Goal: Task Accomplishment & Management: Complete application form

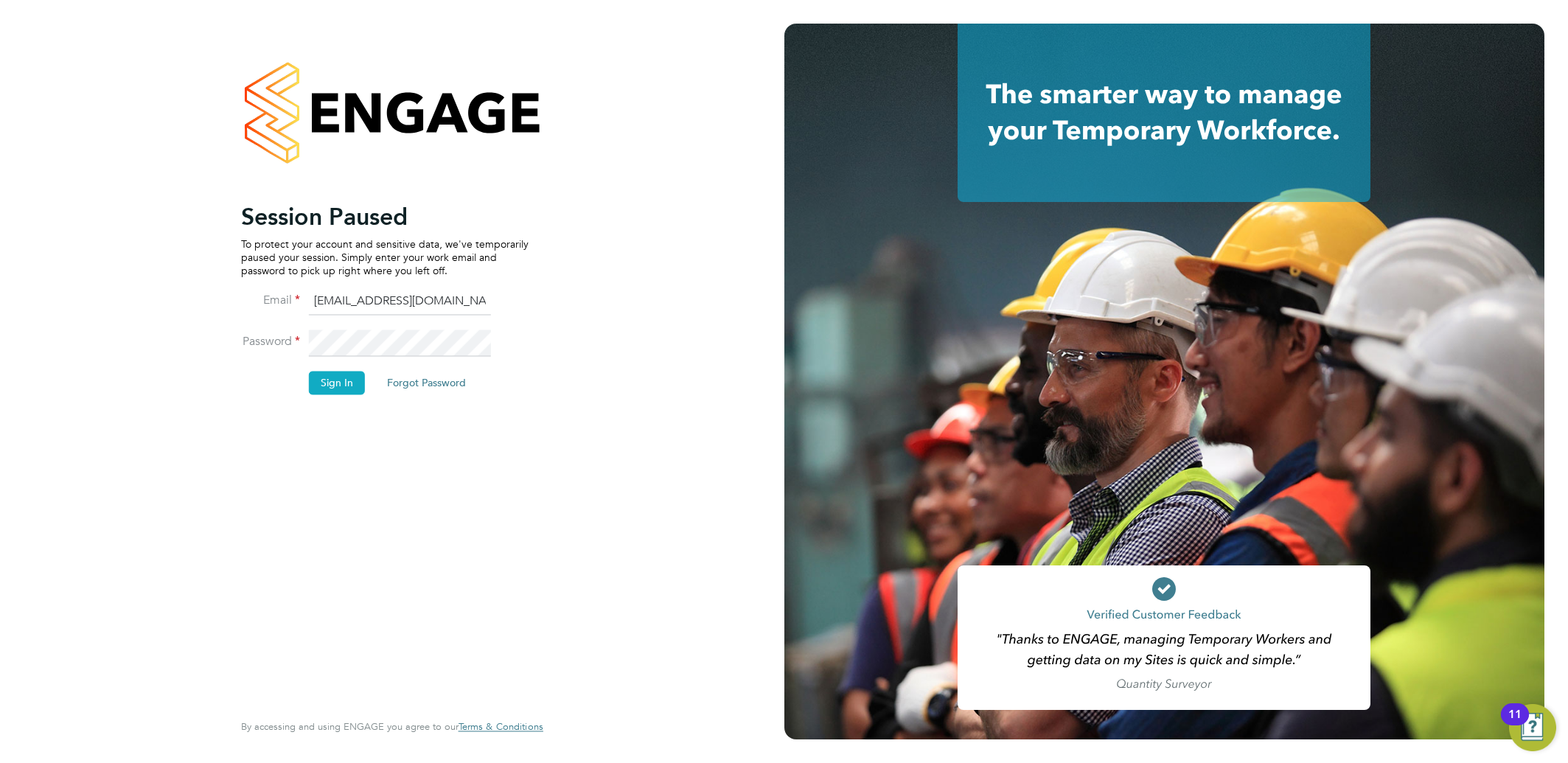
click at [326, 393] on button "Sign In" at bounding box center [337, 383] width 56 height 24
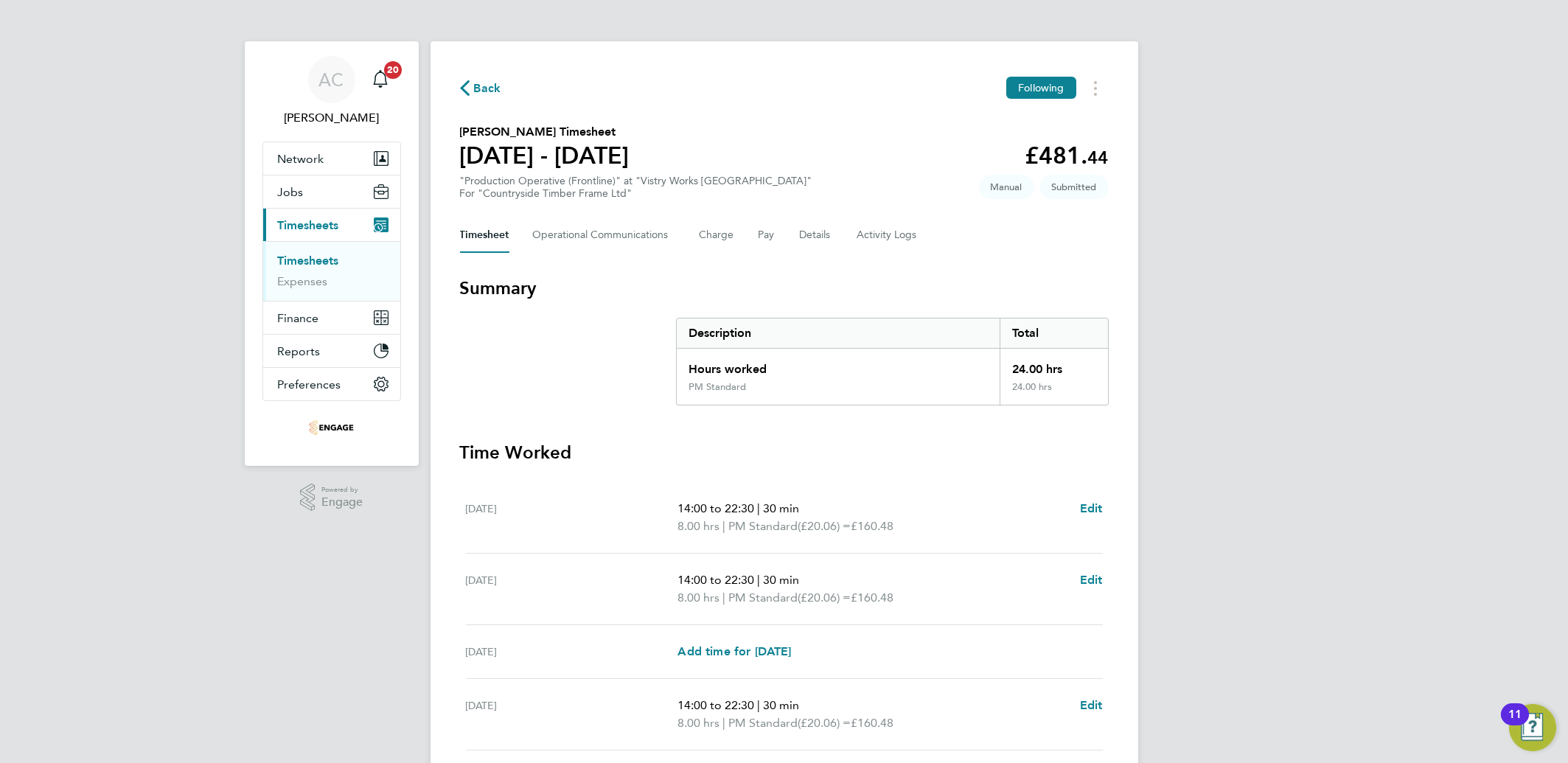
click at [305, 256] on link "Timesheets" at bounding box center [308, 261] width 61 height 14
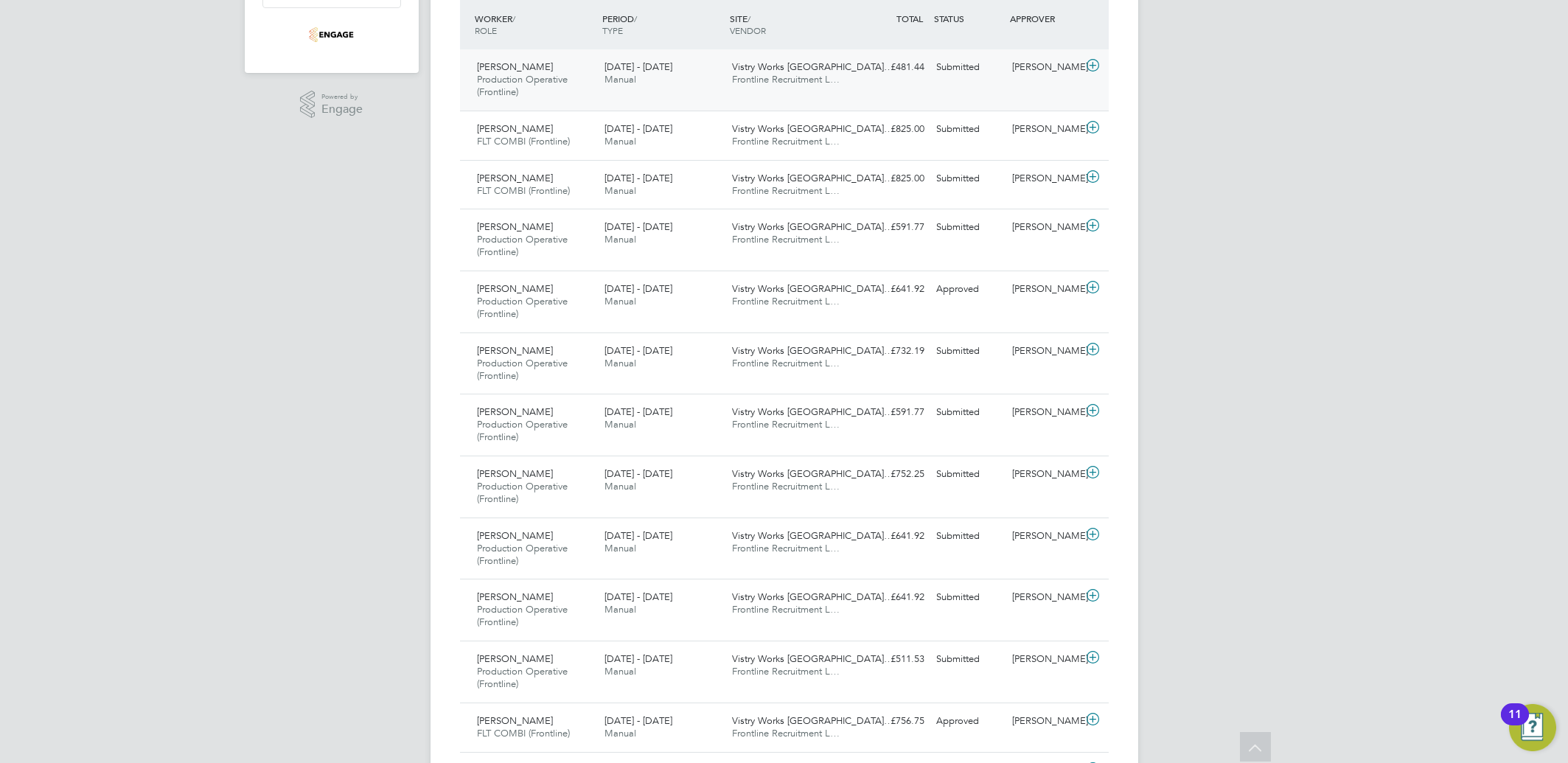
click at [1096, 71] on icon at bounding box center [1093, 65] width 19 height 12
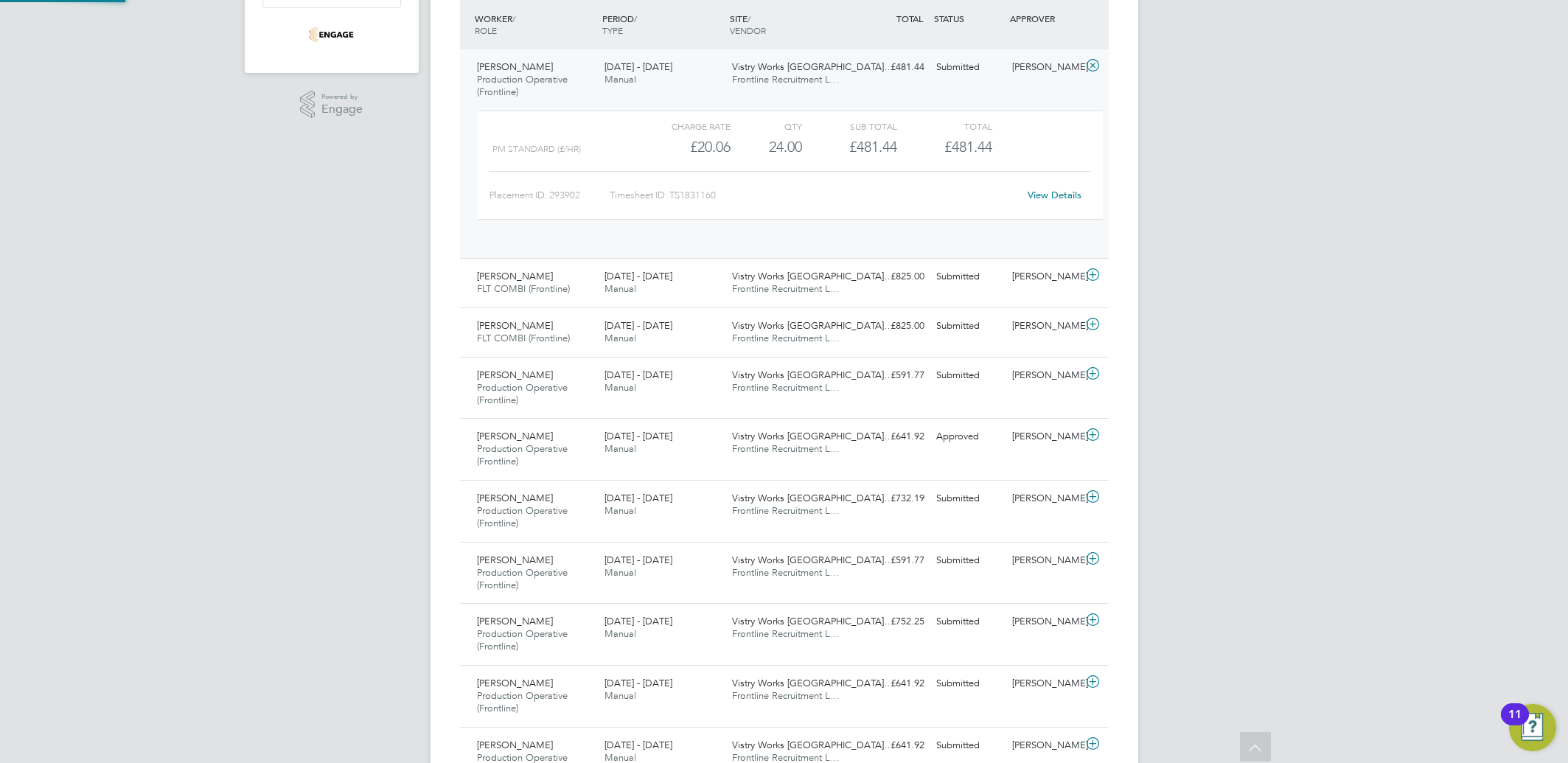
scroll to position [24, 143]
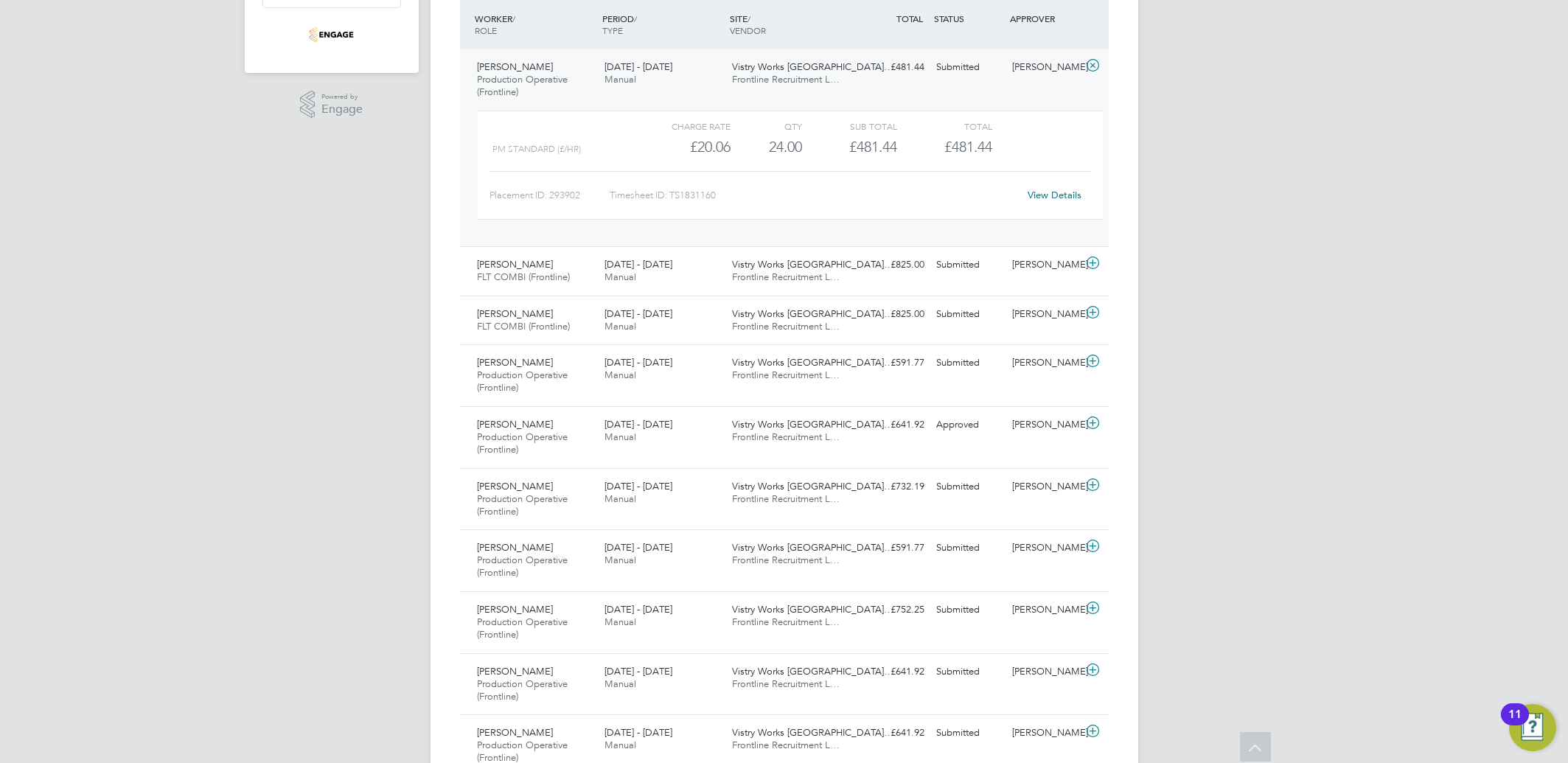
click at [1044, 195] on link "View Details" at bounding box center [1055, 195] width 54 height 12
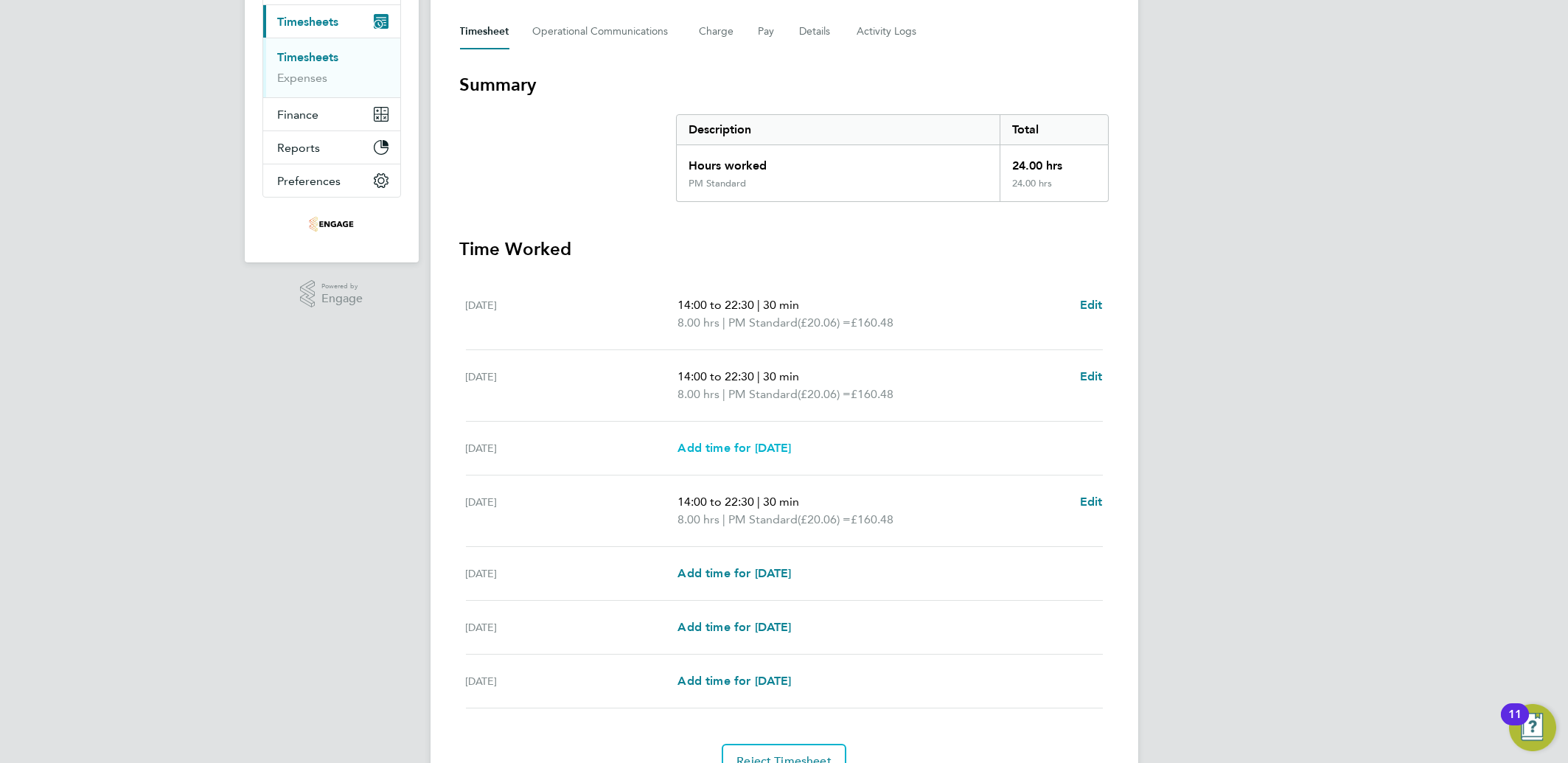
scroll to position [276, 0]
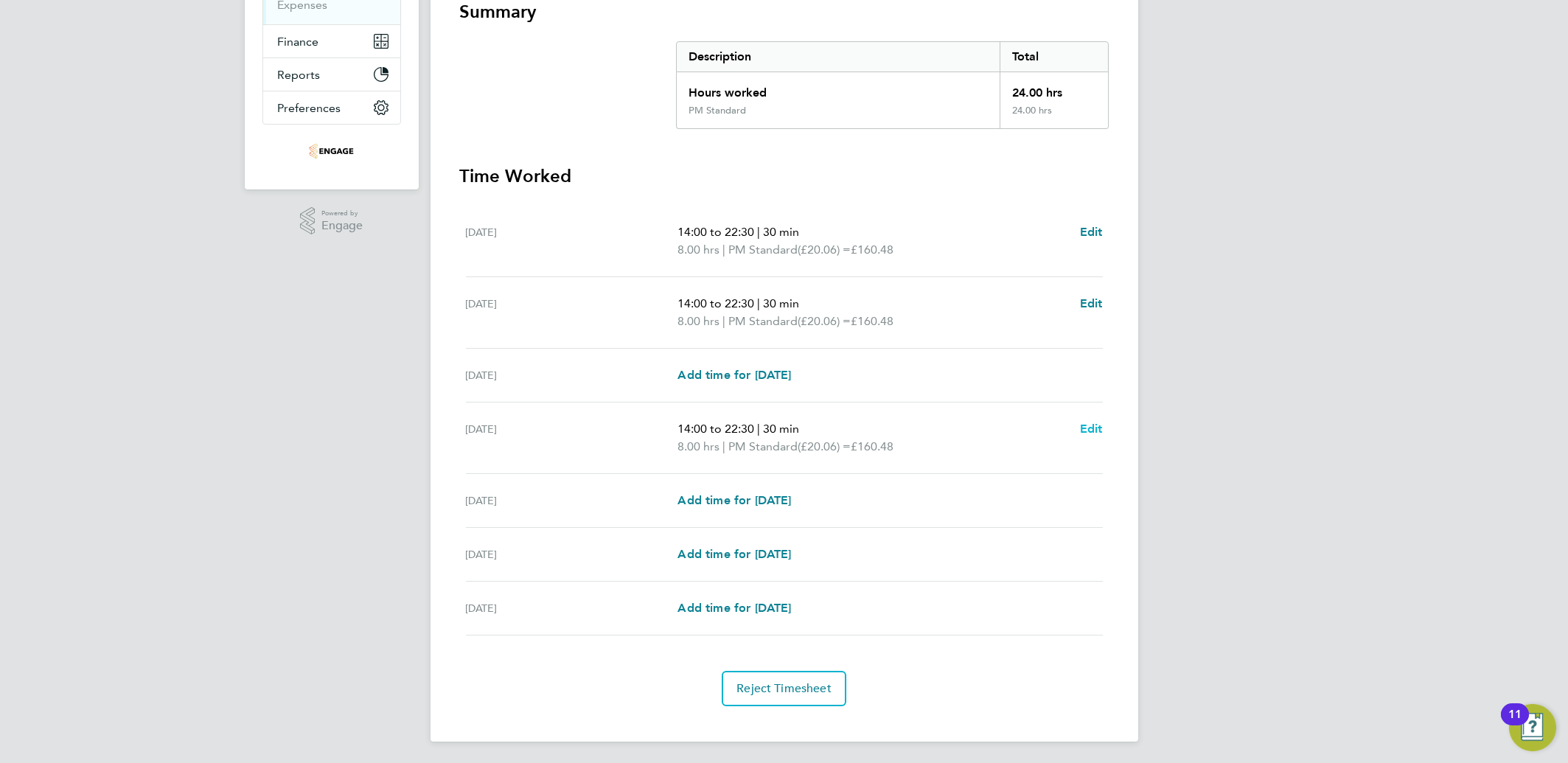
click at [1082, 424] on span "Edit" at bounding box center [1092, 429] width 23 height 14
select select "30"
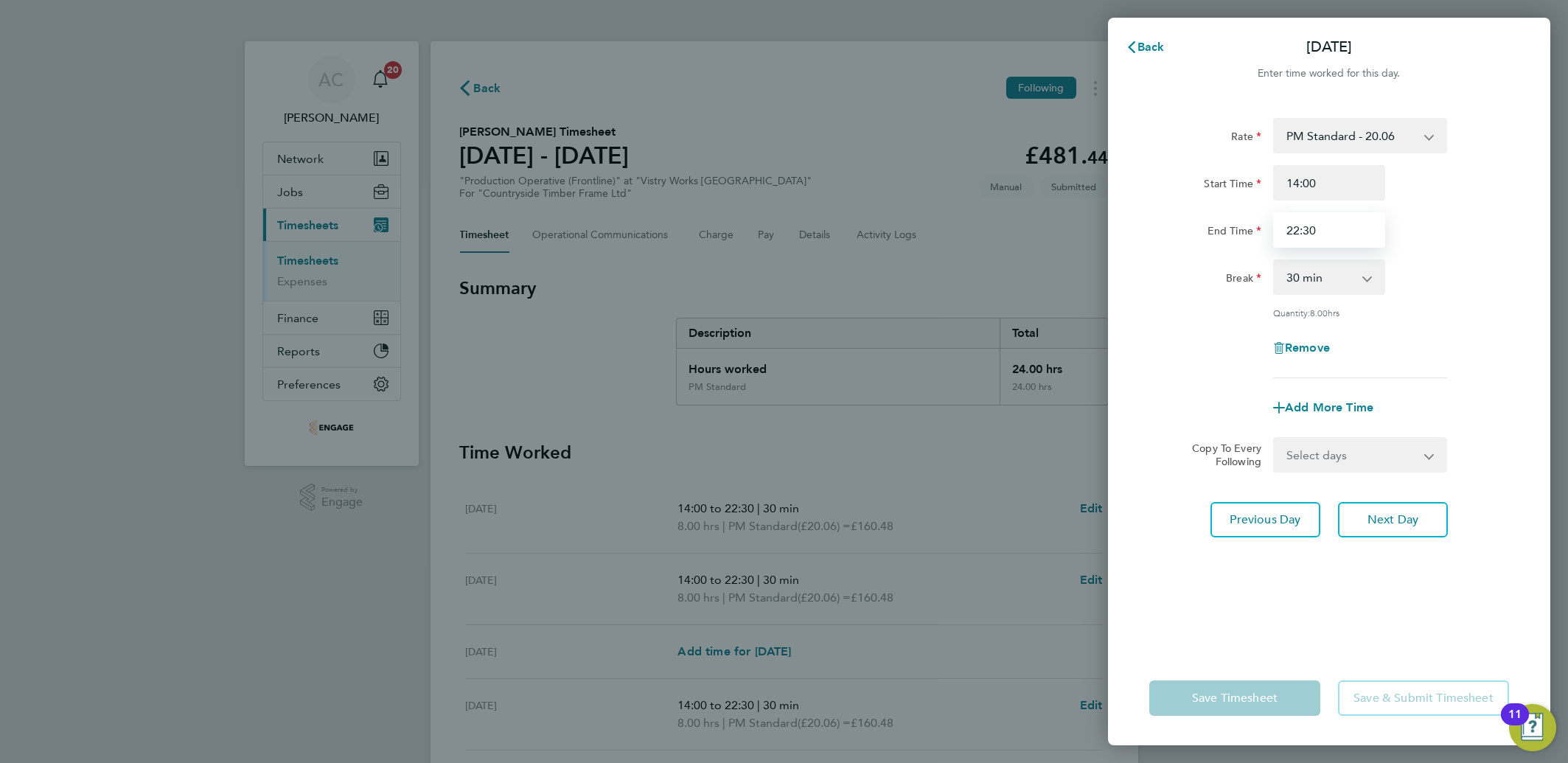
click at [1311, 230] on input "22:30" at bounding box center [1329, 230] width 112 height 36
drag, startPoint x: 1319, startPoint y: 232, endPoint x: 1176, endPoint y: 230, distance: 143.0
click at [1176, 230] on div "End Time 22:30" at bounding box center [1329, 230] width 372 height 36
type input "8"
type input "18:00"
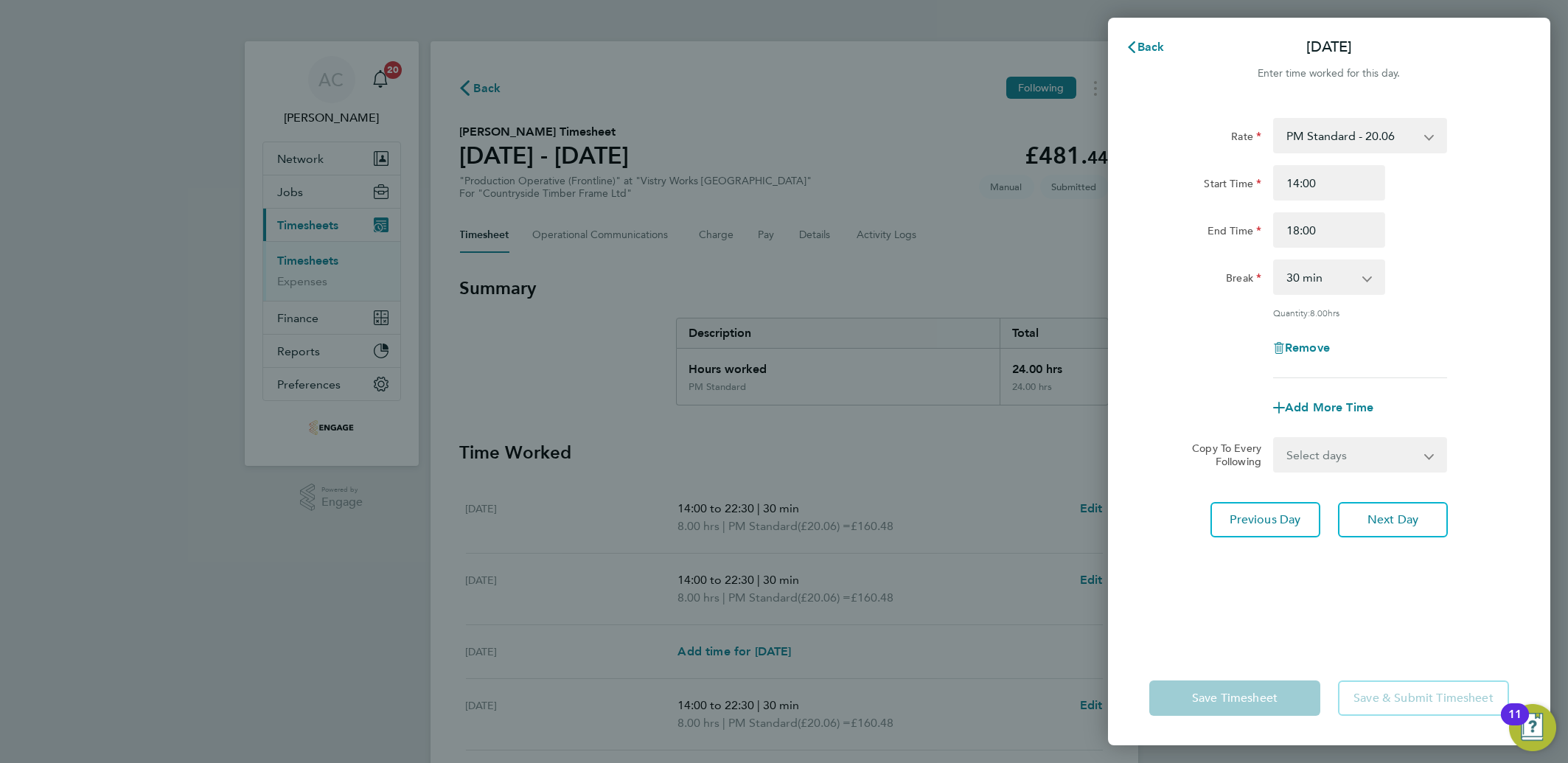
click at [1214, 250] on div "Rate PM Standard - 20.06 AM Standard - 18.40 OT 1 - 27.60 PM OT 1 - 30.08 PM OT…" at bounding box center [1329, 248] width 360 height 260
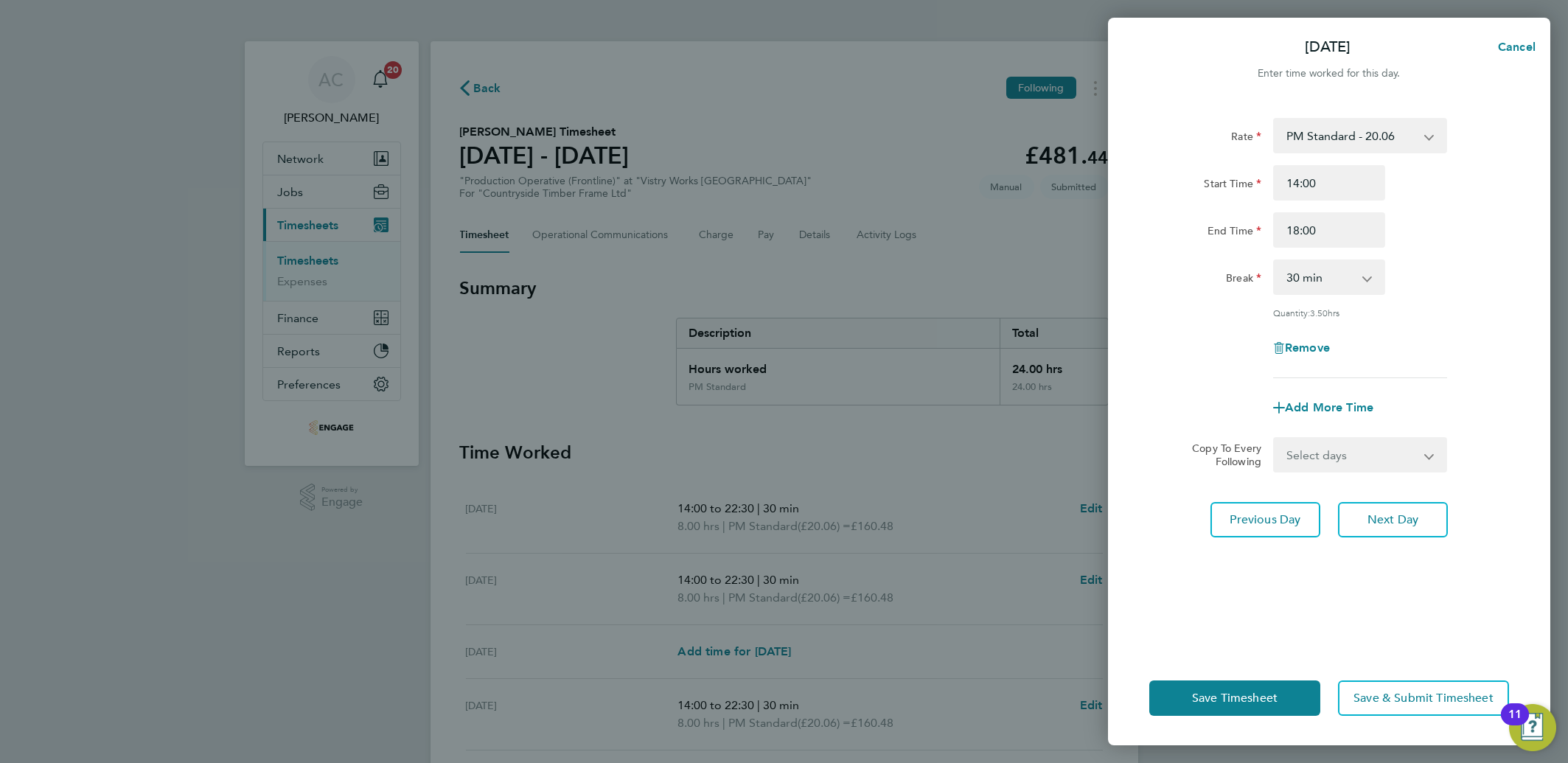
click at [1321, 279] on select "0 min 15 min 30 min 45 min 60 min 75 min 90 min" at bounding box center [1320, 277] width 91 height 33
select select "0"
click at [1275, 261] on select "0 min 15 min 30 min 45 min 60 min 75 min 90 min" at bounding box center [1320, 277] width 91 height 33
click at [1236, 707] on button "Save Timesheet" at bounding box center [1235, 698] width 171 height 36
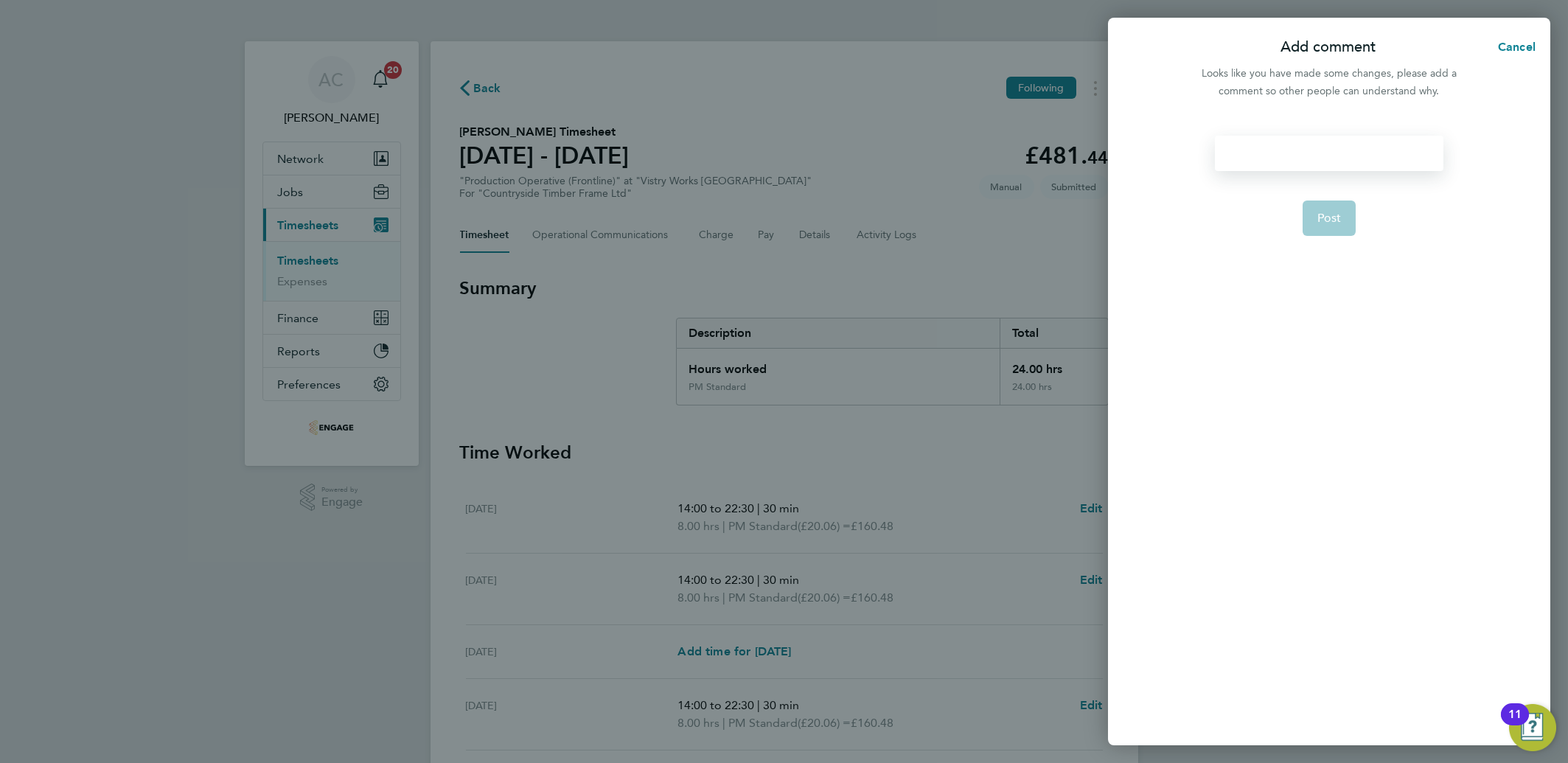
click at [1341, 145] on div at bounding box center [1329, 154] width 228 height 36
click at [1338, 146] on div at bounding box center [1329, 154] width 228 height 36
click at [1321, 203] on button "Post" at bounding box center [1329, 219] width 54 height 36
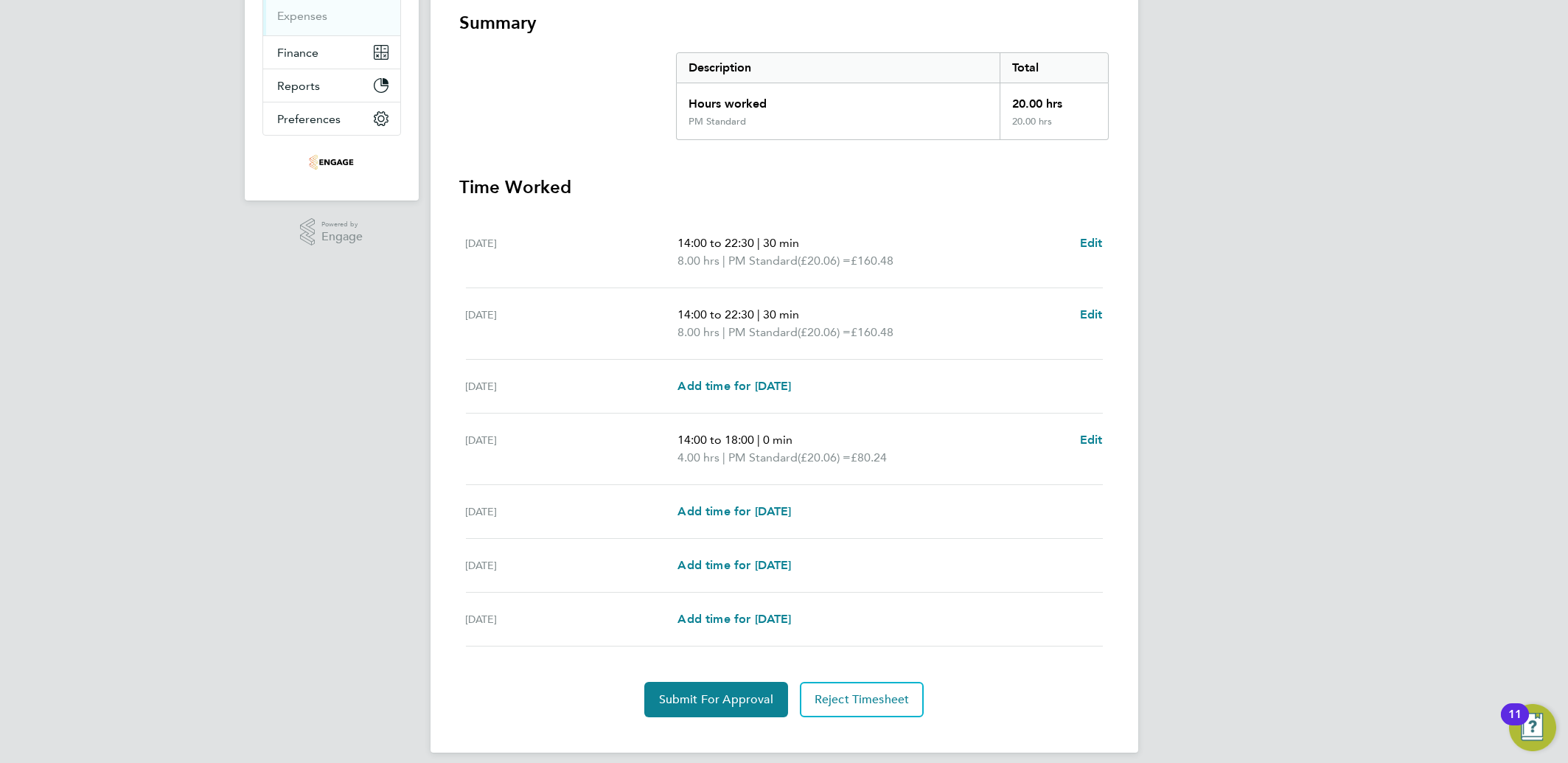
scroll to position [277, 0]
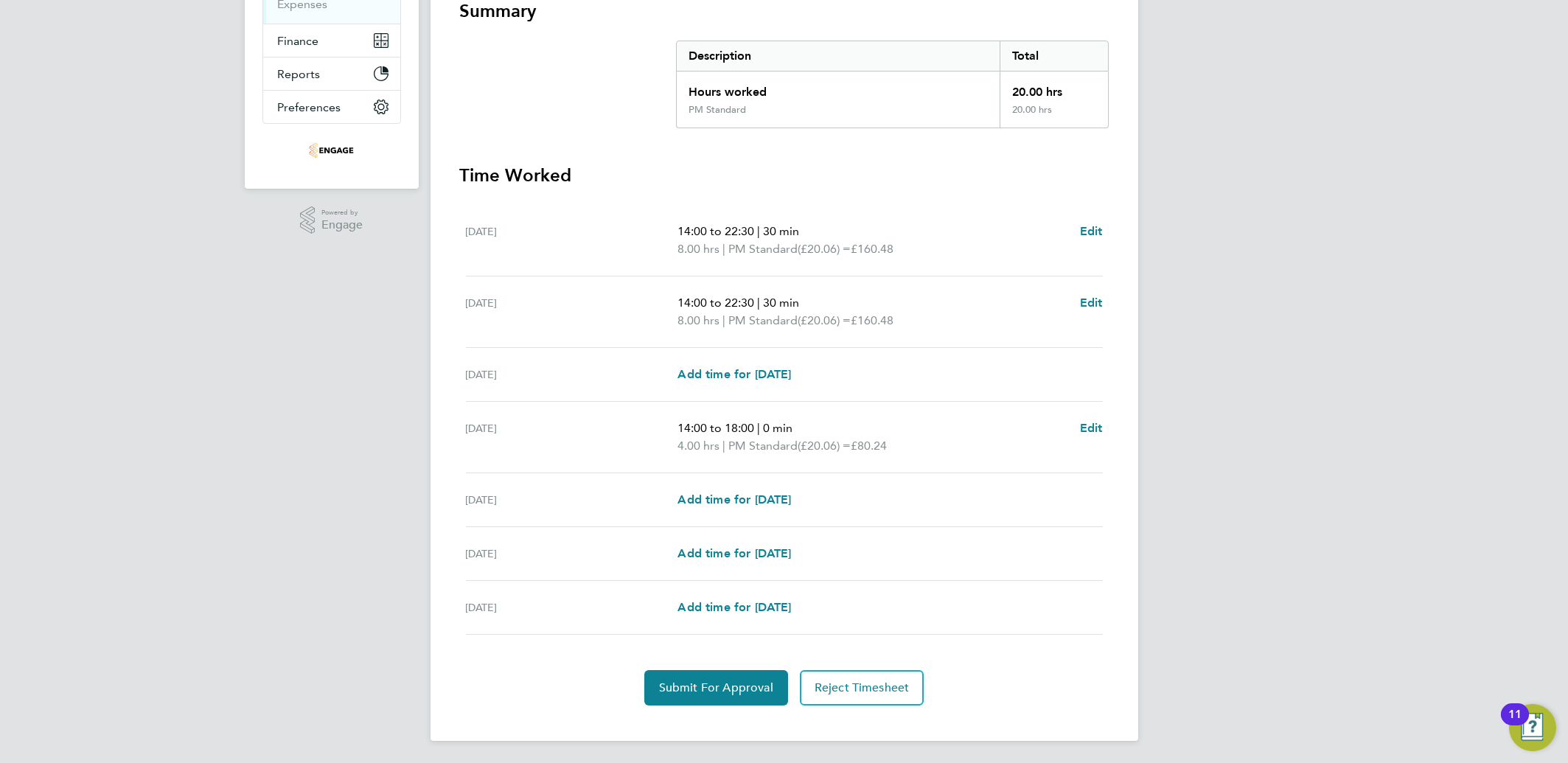
click at [1317, 516] on div "AC Aliona Cozacenco Notifications 20 Applications: Network Team Members Busines…" at bounding box center [784, 243] width 1568 height 1042
click at [733, 690] on span "Submit For Approval" at bounding box center [716, 687] width 115 height 15
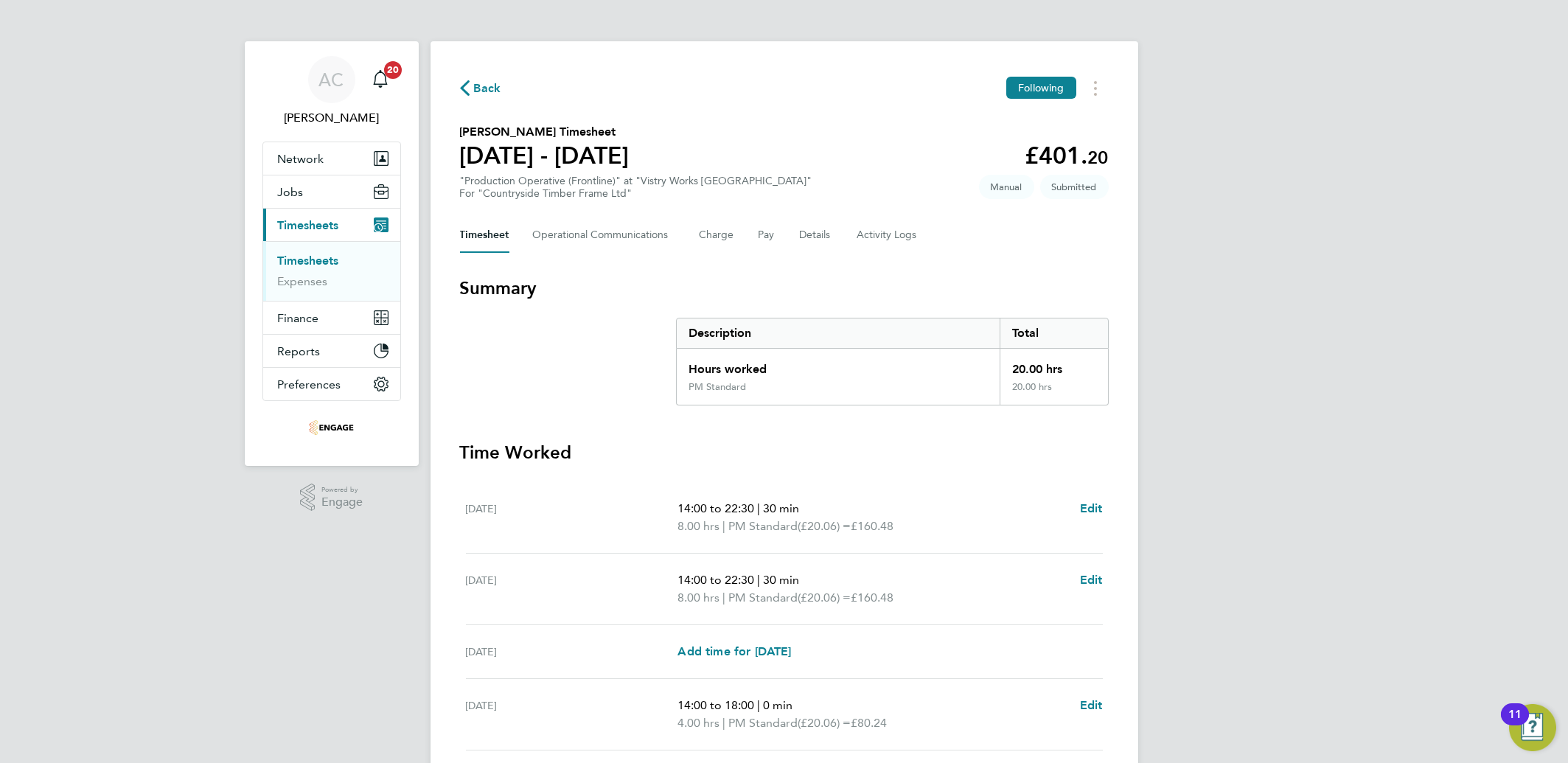
click at [324, 261] on link "Timesheets" at bounding box center [308, 261] width 61 height 14
